Goal: Understand process/instructions

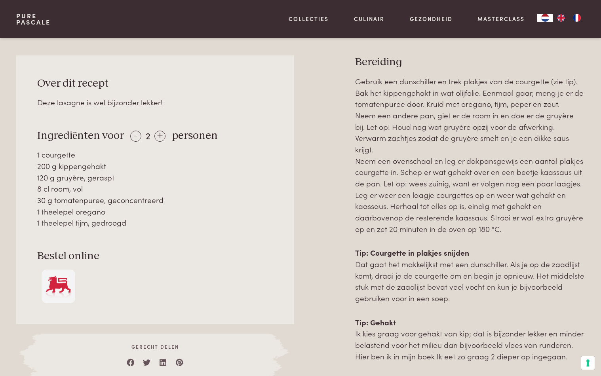
scroll to position [339, 0]
click at [158, 132] on div "+" at bounding box center [159, 136] width 11 height 11
click at [159, 132] on div "+" at bounding box center [159, 136] width 11 height 11
click at [160, 132] on div "+" at bounding box center [160, 136] width 11 height 11
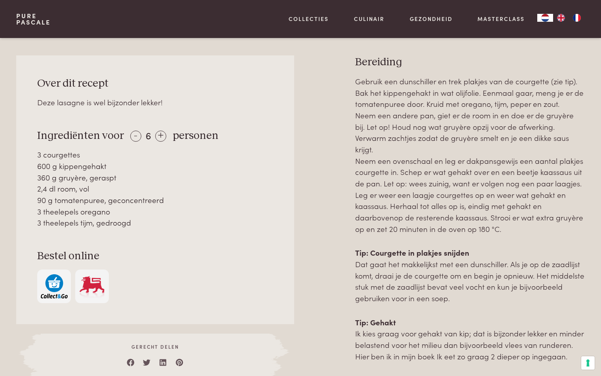
click at [198, 22] on div "Pure Pascale Collecties Kitchenware Tableware Bathroom Interior Inspiratie Alle…" at bounding box center [300, 19] width 569 height 38
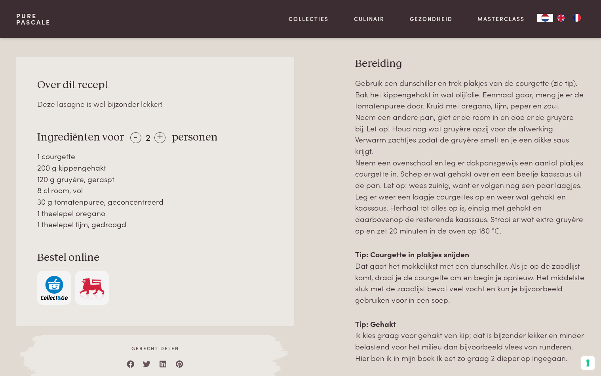
scroll to position [339, 0]
